Goal: Navigation & Orientation: Go to known website

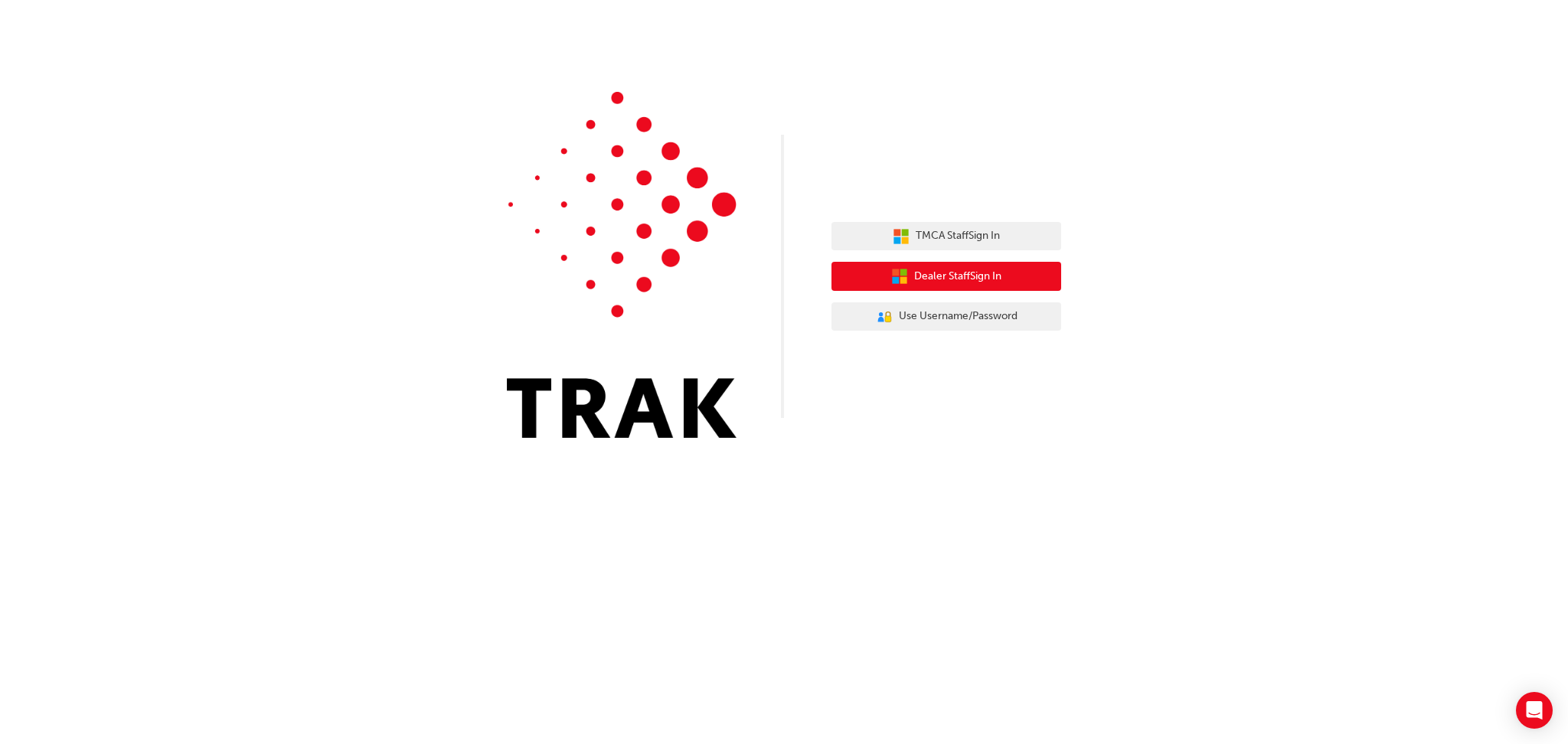
click at [1010, 275] on button "Dealer Staff Sign In" at bounding box center [946, 276] width 230 height 29
